Goal: Task Accomplishment & Management: Manage account settings

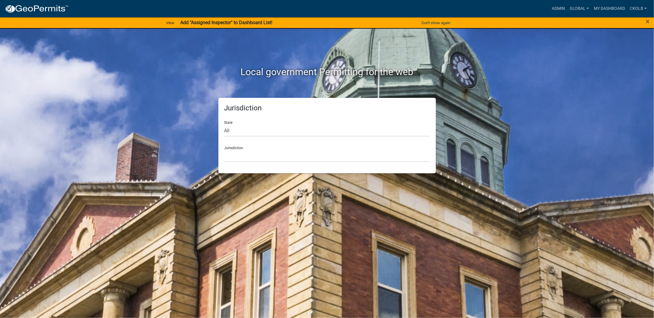
click at [249, 21] on strong "Add "Assigned Inspector" to Dashboard List!" at bounding box center [226, 23] width 92 height 6
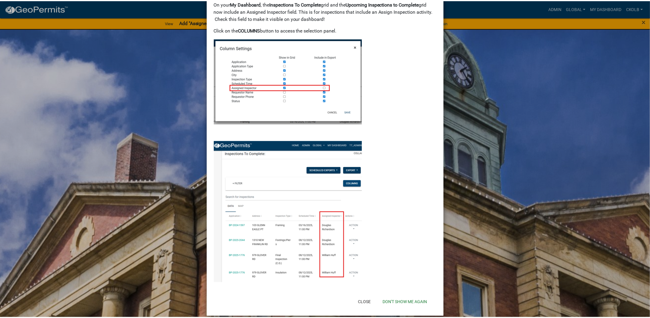
scroll to position [39, 0]
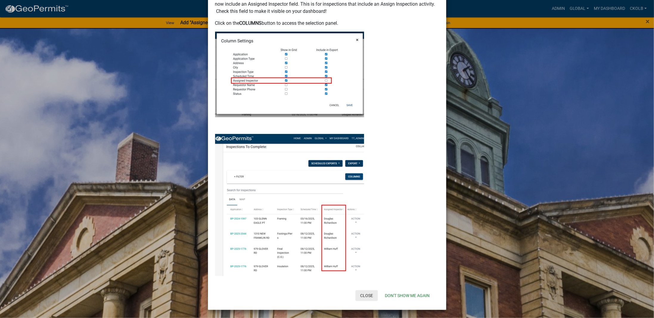
click at [363, 298] on button "Close" at bounding box center [367, 295] width 22 height 11
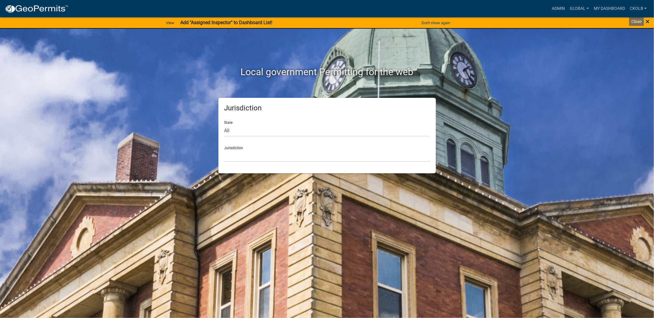
click at [649, 21] on span "×" at bounding box center [648, 21] width 4 height 8
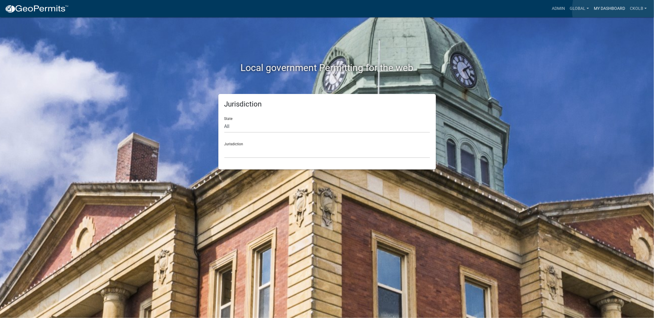
click at [617, 10] on link "My Dashboard" at bounding box center [610, 8] width 36 height 11
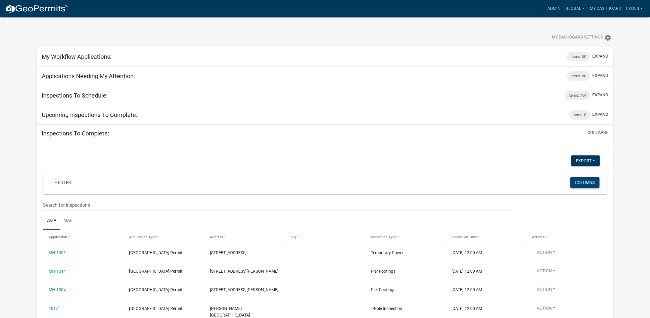
click at [589, 182] on button "Columns" at bounding box center [584, 182] width 29 height 11
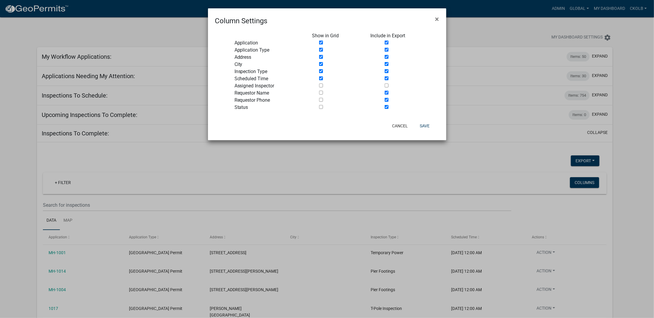
click at [321, 88] on div at bounding box center [337, 85] width 58 height 7
click at [321, 85] on input "checkbox" at bounding box center [321, 85] width 4 height 4
checkbox input "true"
click at [424, 125] on button "Save" at bounding box center [424, 125] width 19 height 11
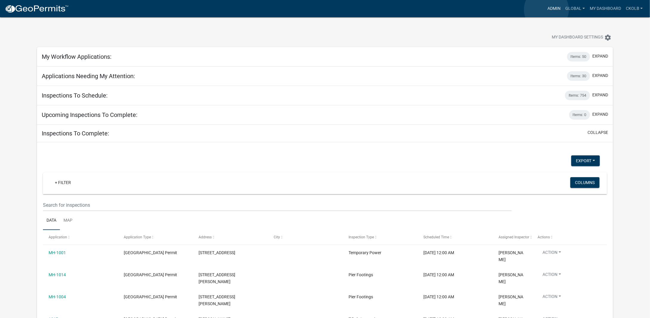
click at [547, 10] on link "Admin" at bounding box center [554, 8] width 18 height 11
